Goal: Obtain resource: Download file/media

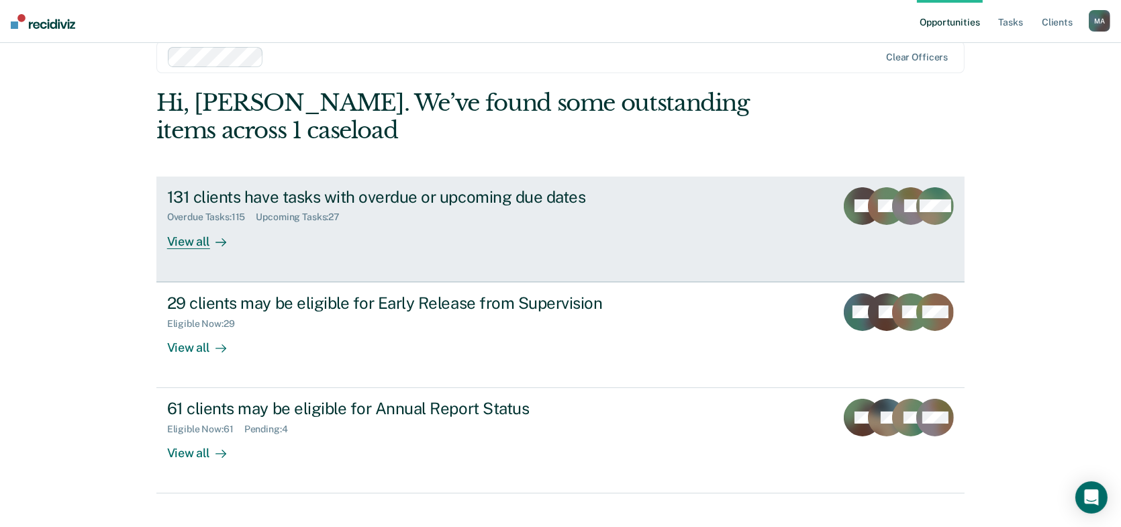
scroll to position [43, 0]
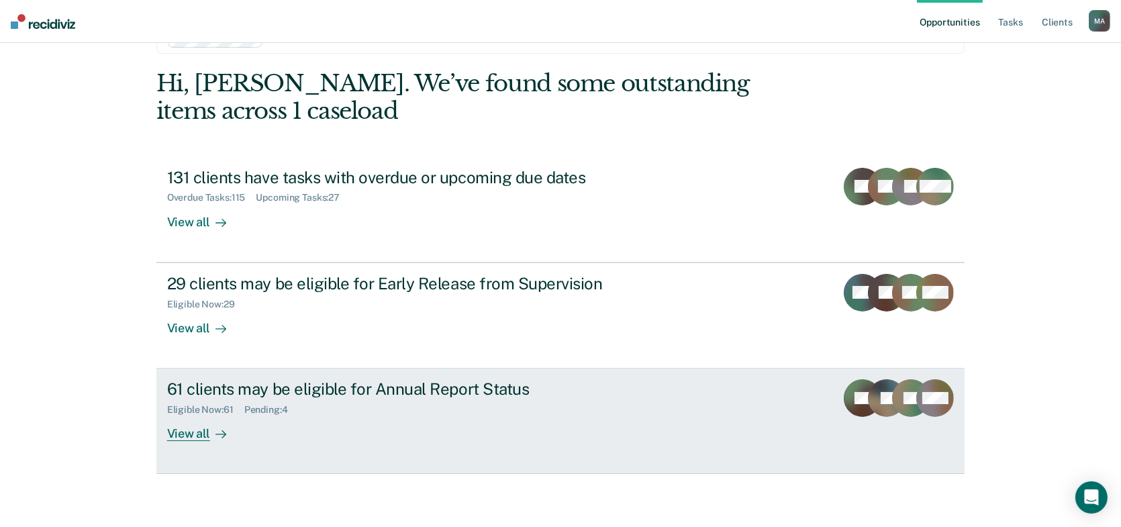
click at [448, 393] on div "61 clients may be eligible for Annual Report Status" at bounding box center [402, 388] width 471 height 19
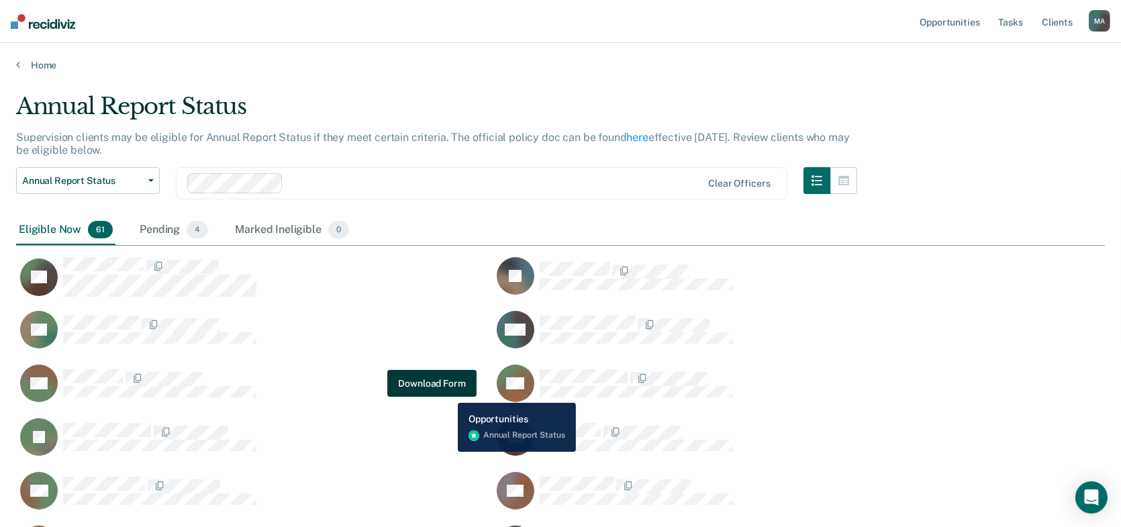
scroll to position [1812, 1078]
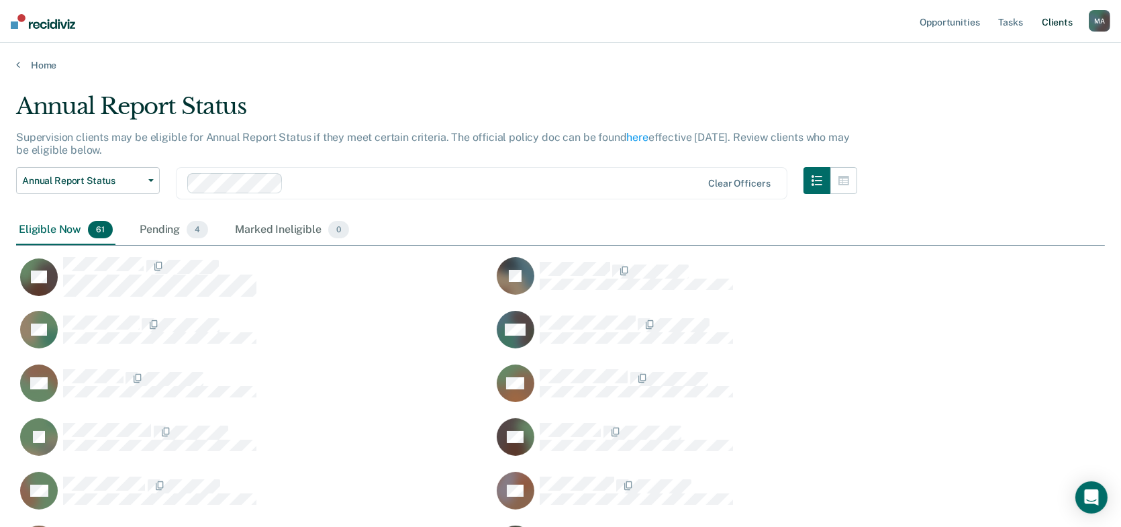
click at [1052, 22] on link "Client s" at bounding box center [1057, 21] width 36 height 43
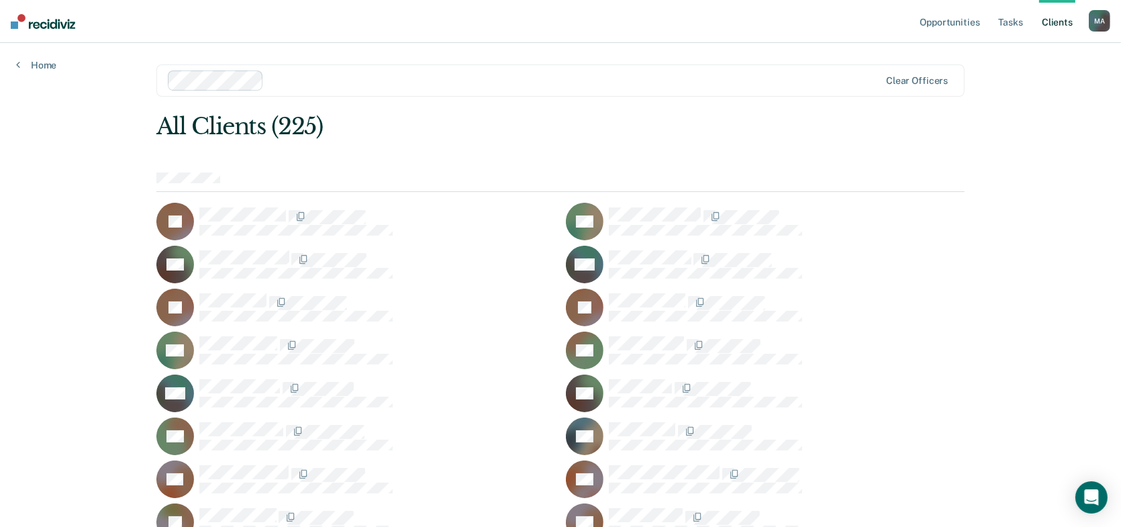
scroll to position [421, 0]
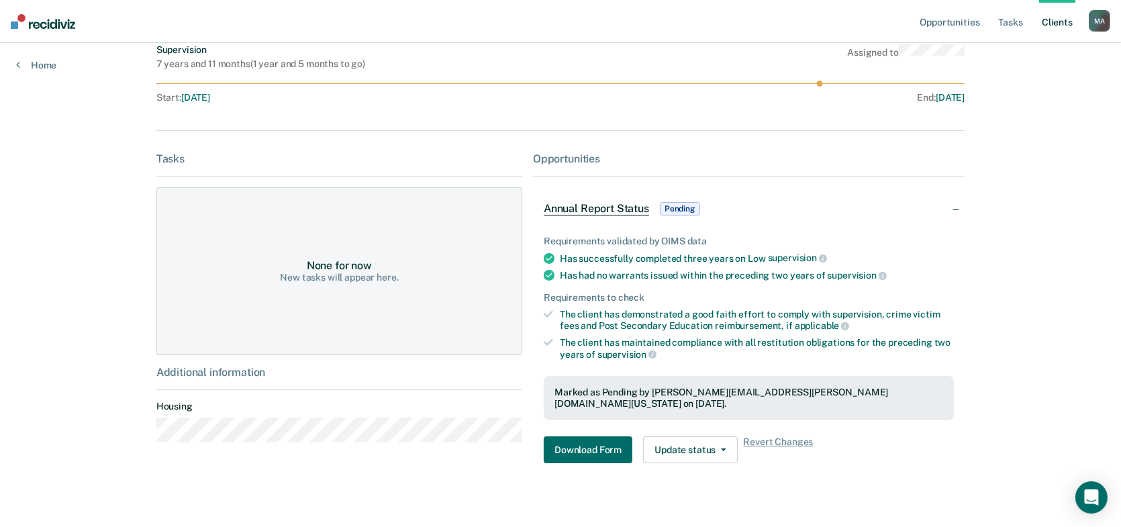
scroll to position [112, 0]
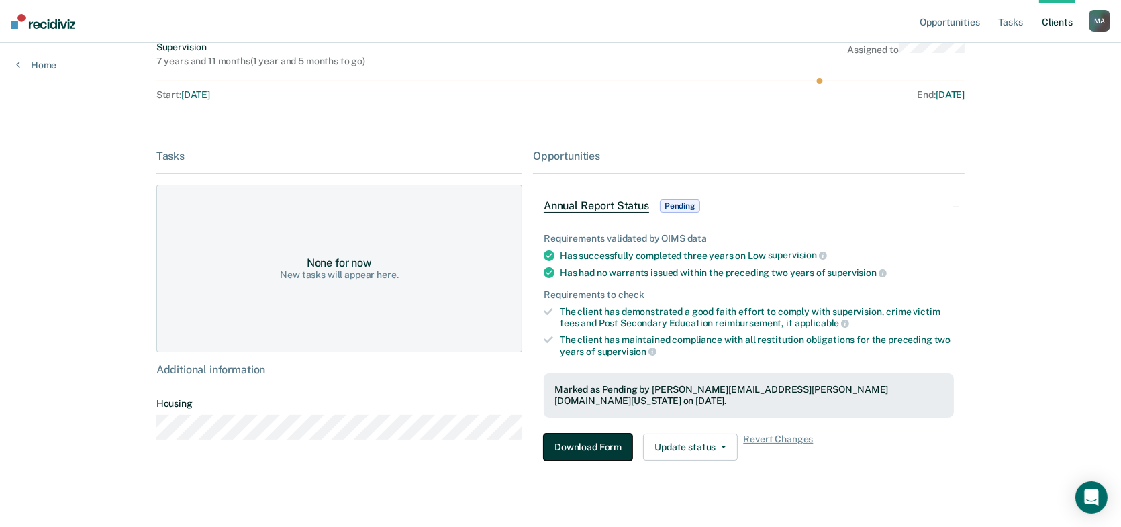
click at [615, 433] on button "Download Form" at bounding box center [588, 446] width 89 height 27
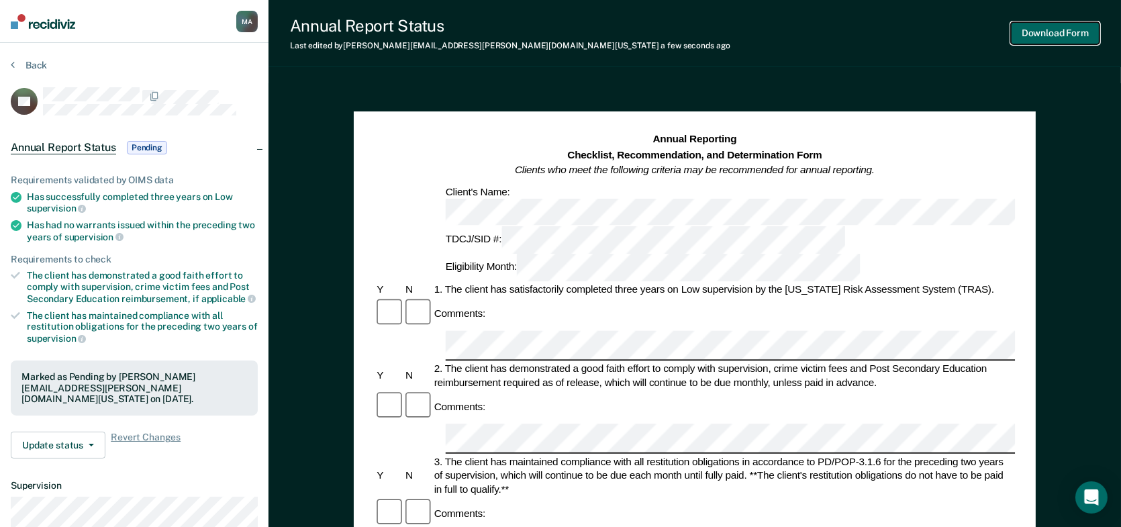
click at [1032, 28] on button "Download Form" at bounding box center [1055, 33] width 89 height 22
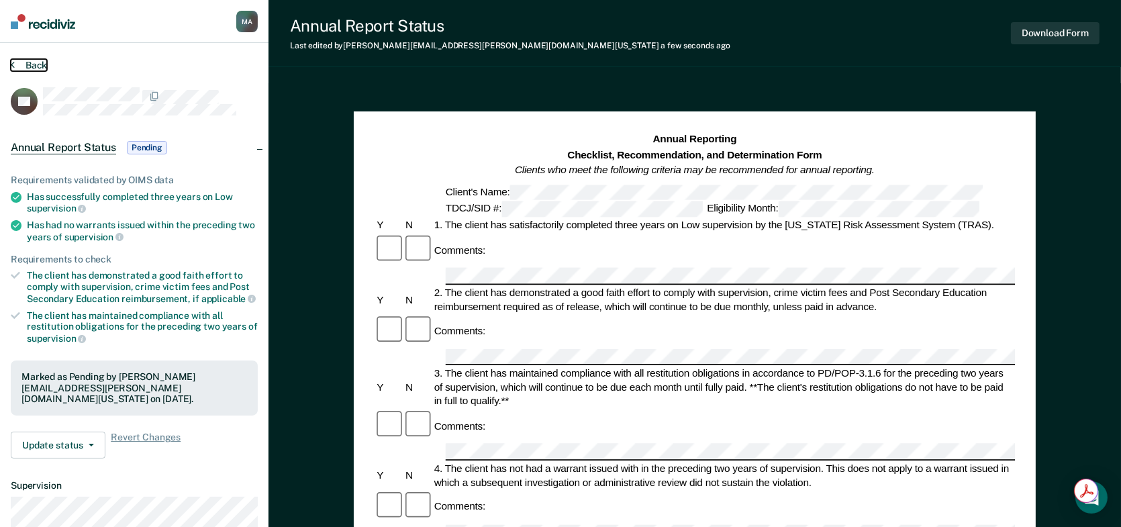
click at [35, 63] on button "Back" at bounding box center [29, 65] width 36 height 12
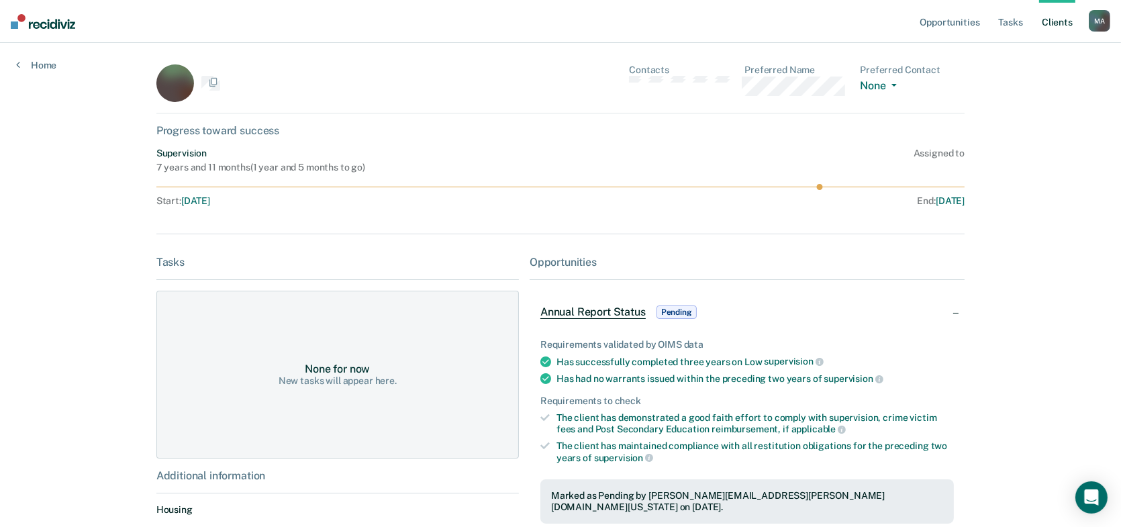
scroll to position [112, 0]
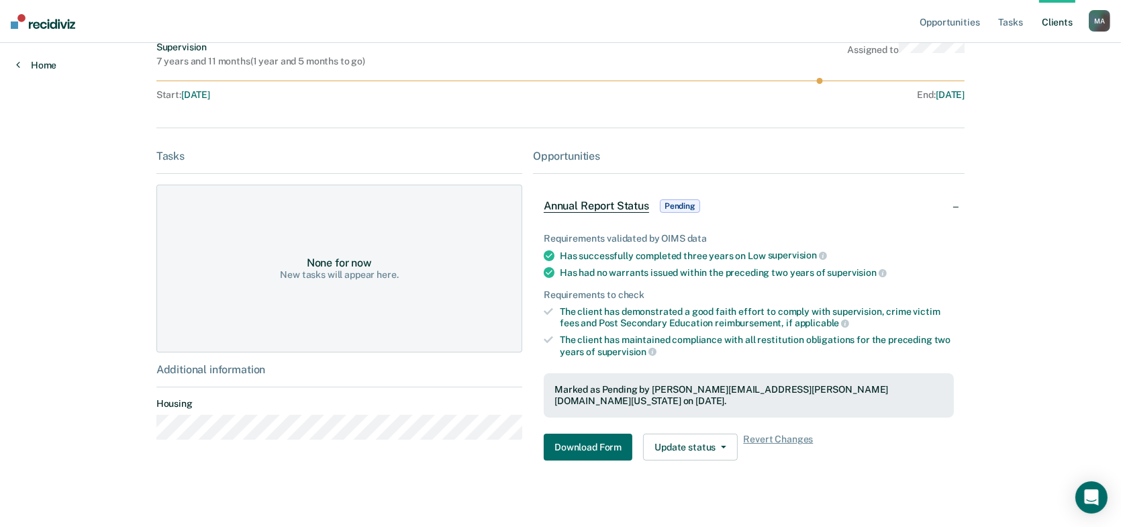
click at [31, 63] on link "Home" at bounding box center [36, 65] width 40 height 12
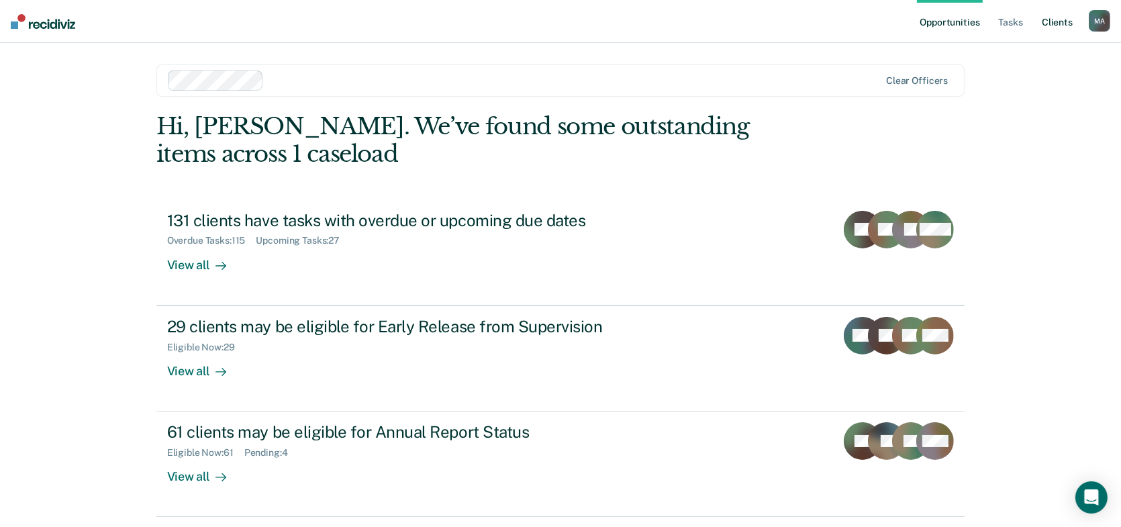
click at [1050, 21] on link "Client s" at bounding box center [1057, 21] width 36 height 43
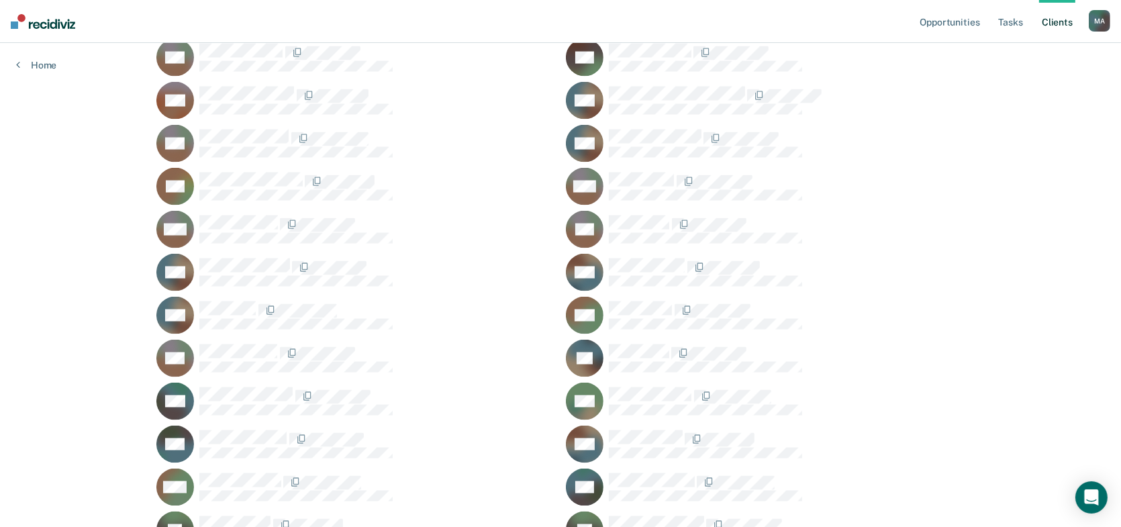
scroll to position [3255, 0]
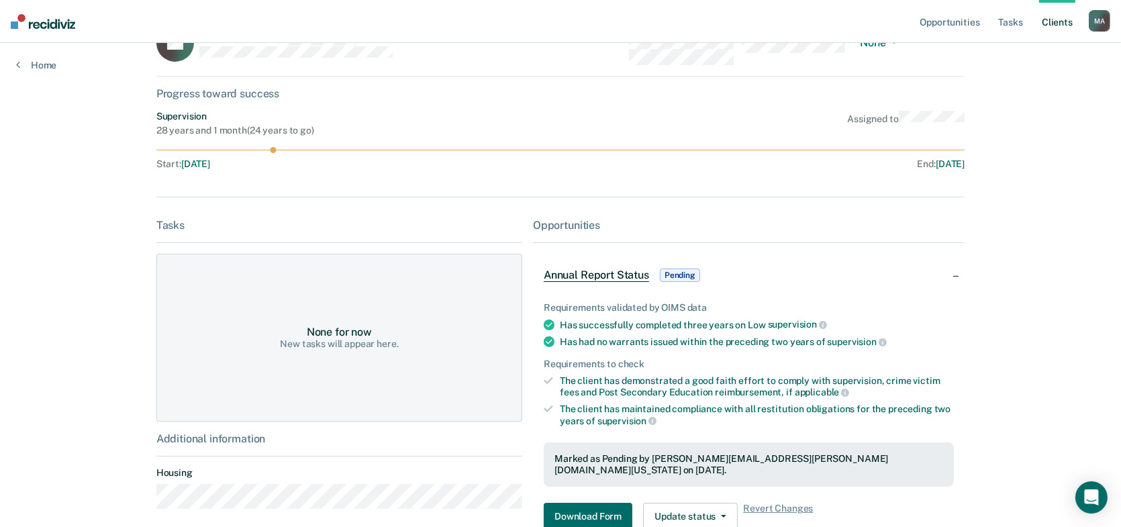
scroll to position [112, 0]
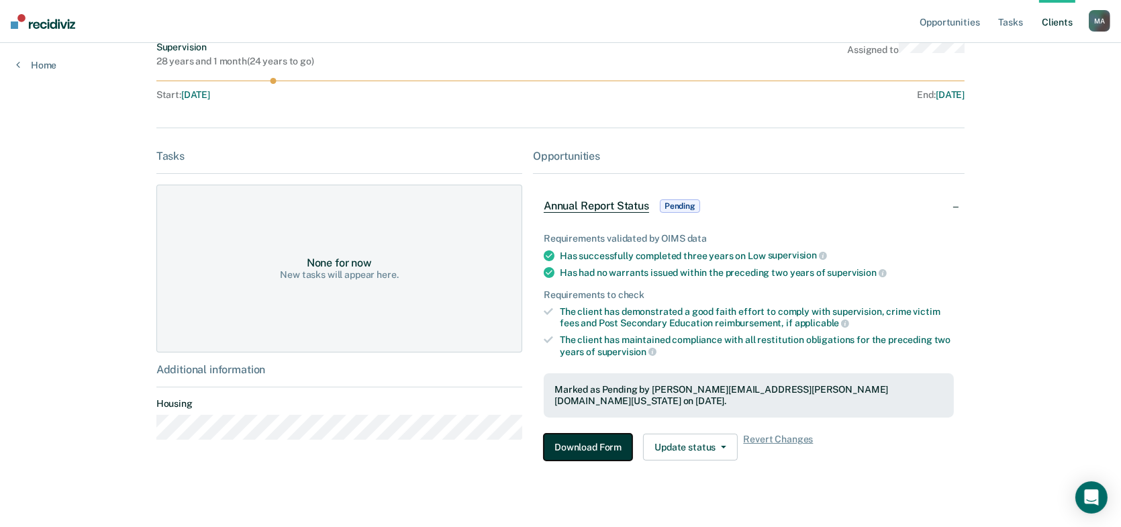
click at [599, 433] on button "Download Form" at bounding box center [588, 446] width 89 height 27
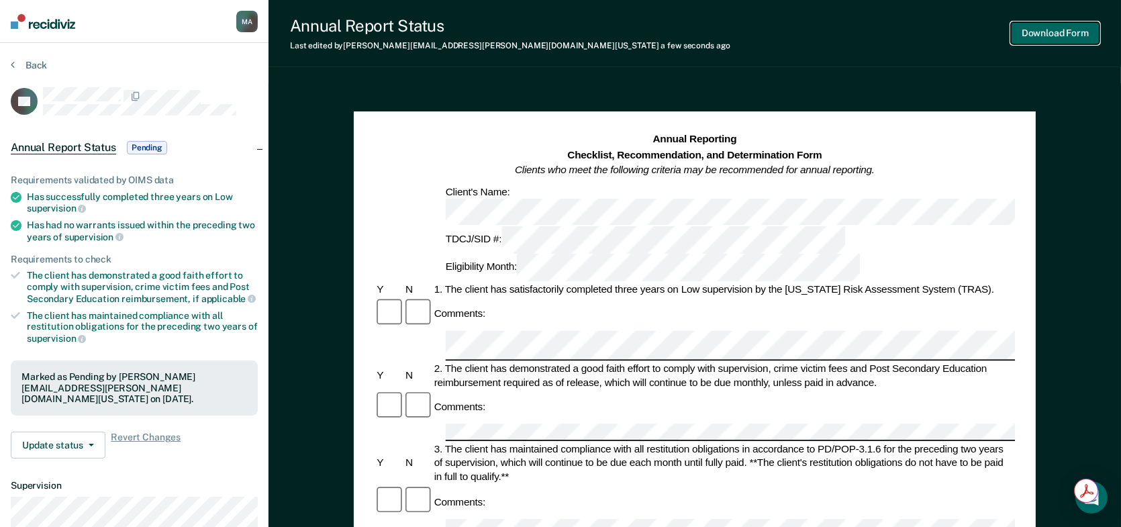
click at [1058, 28] on button "Download Form" at bounding box center [1055, 33] width 89 height 22
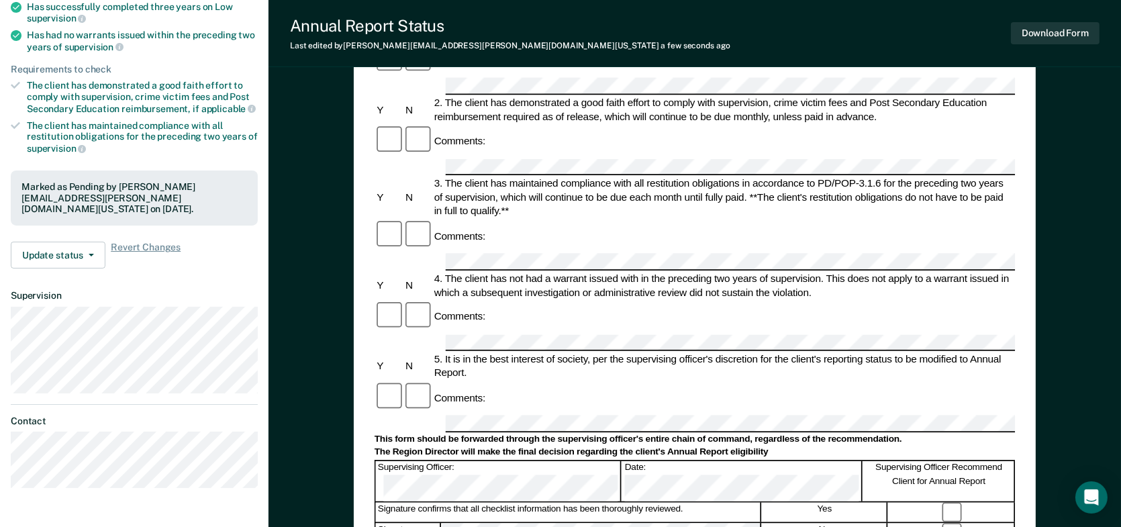
scroll to position [134, 0]
